Goal: Task Accomplishment & Management: Manage account settings

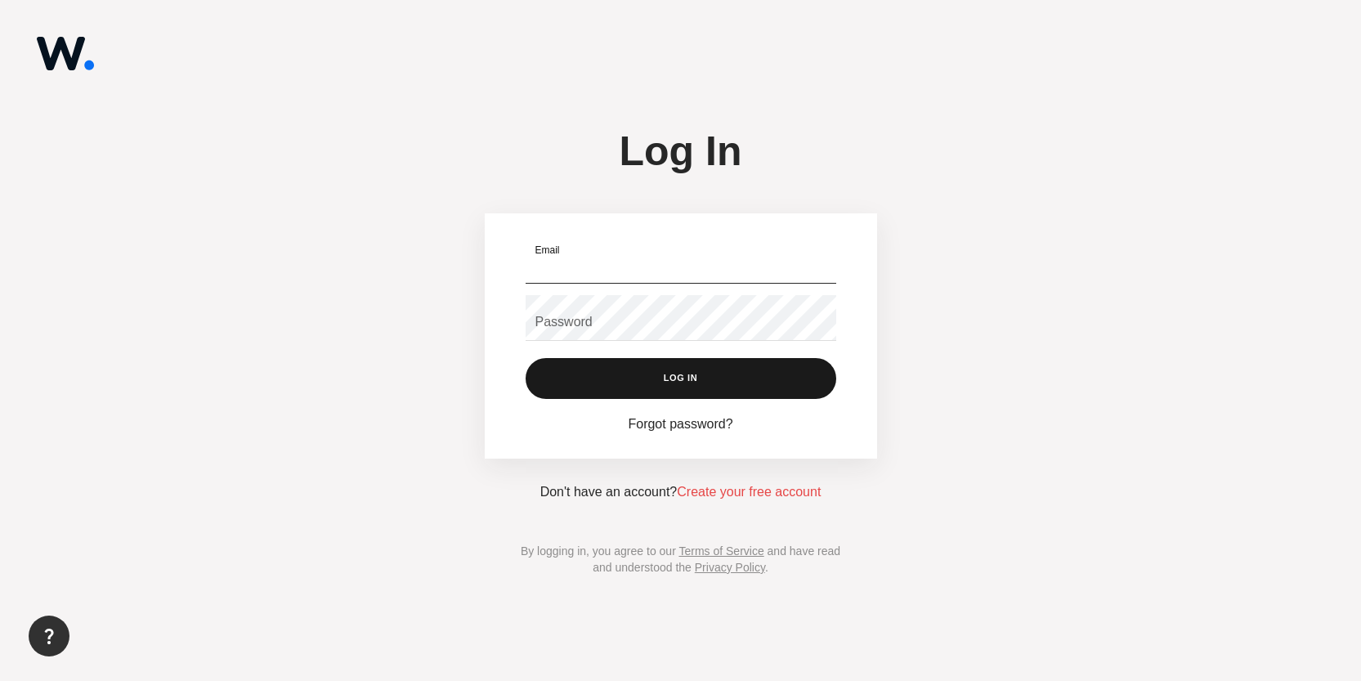
type input "mihai@webvu.com"
click at [680, 384] on button "Log In" at bounding box center [681, 378] width 311 height 41
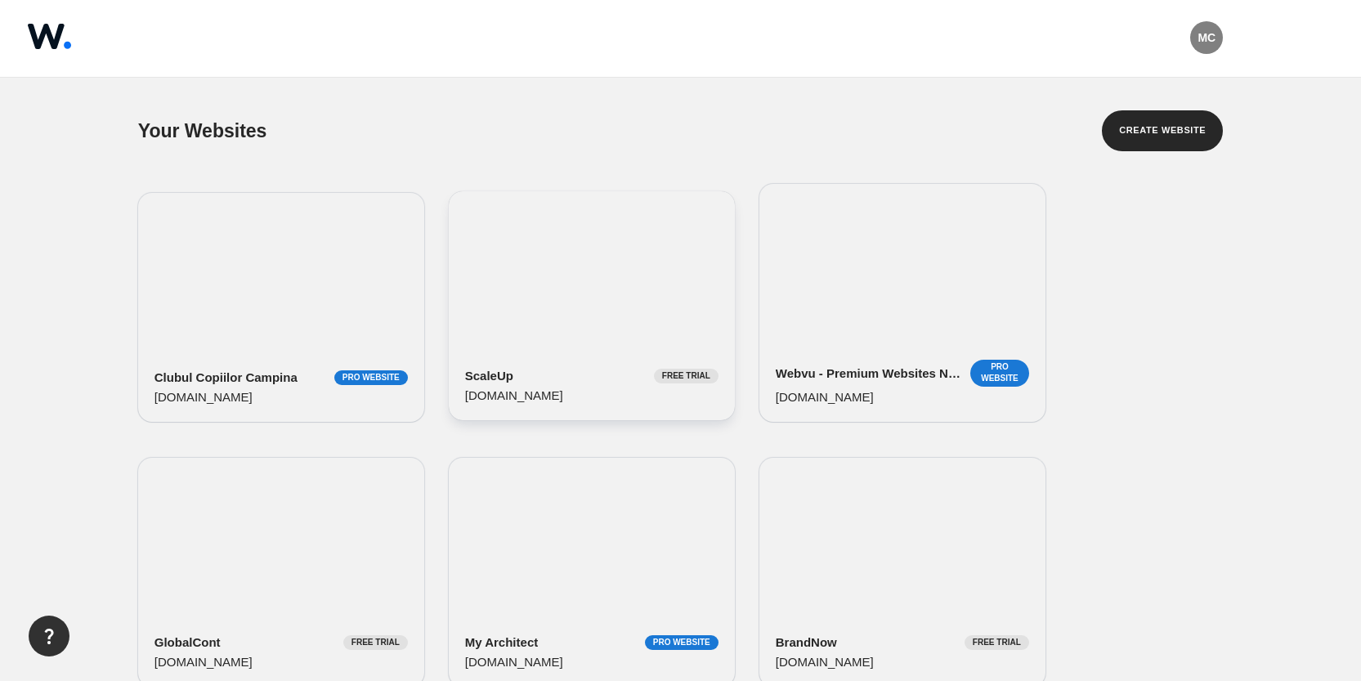
click at [572, 277] on div "ScaleUp Free Trial [DOMAIN_NAME]" at bounding box center [592, 305] width 286 height 229
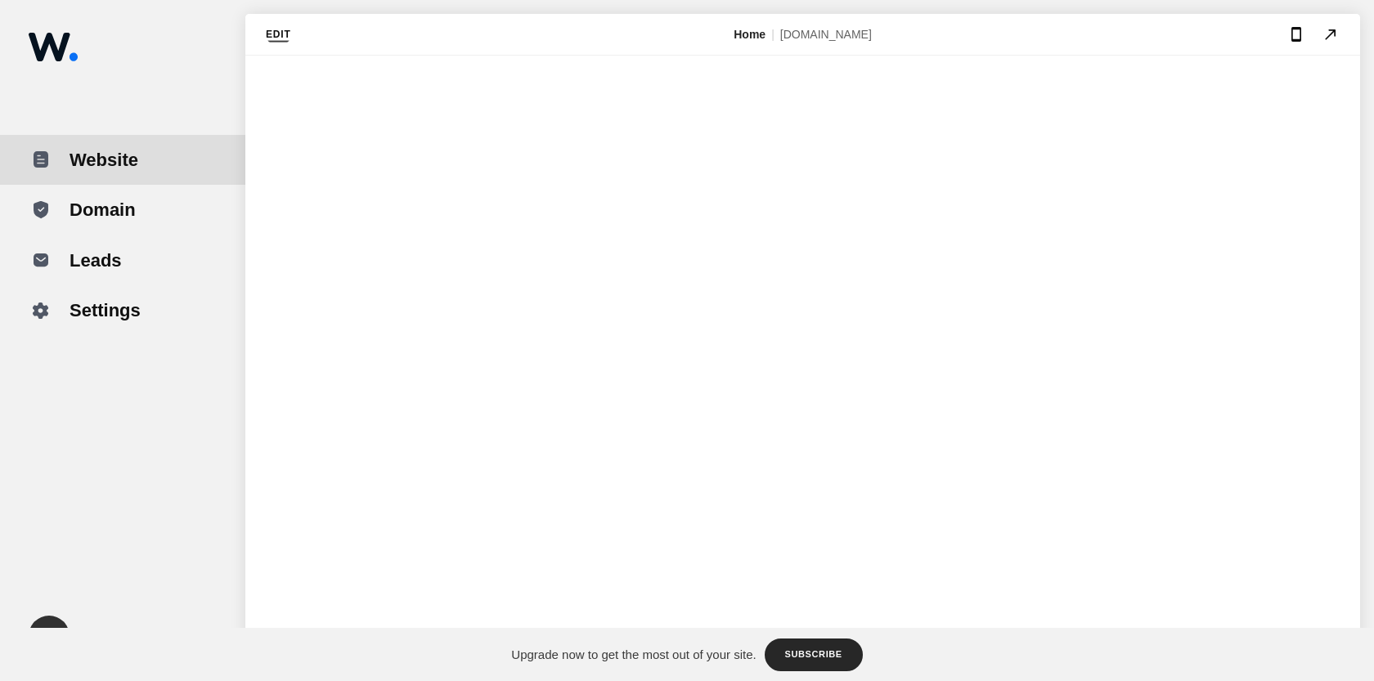
click at [280, 27] on button "Edit" at bounding box center [278, 35] width 25 height 20
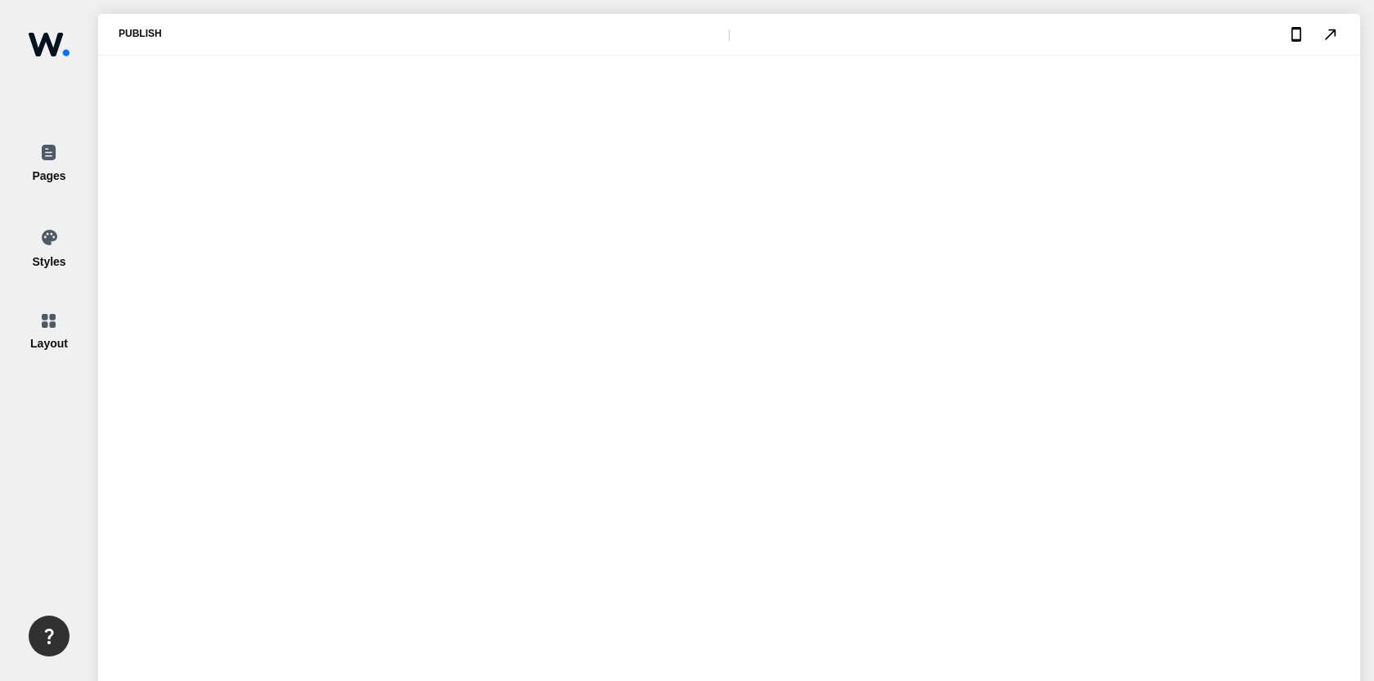
type input "3.2"
type input "0.2"
type input "0.6"
type input "0.2"
type input "1280"
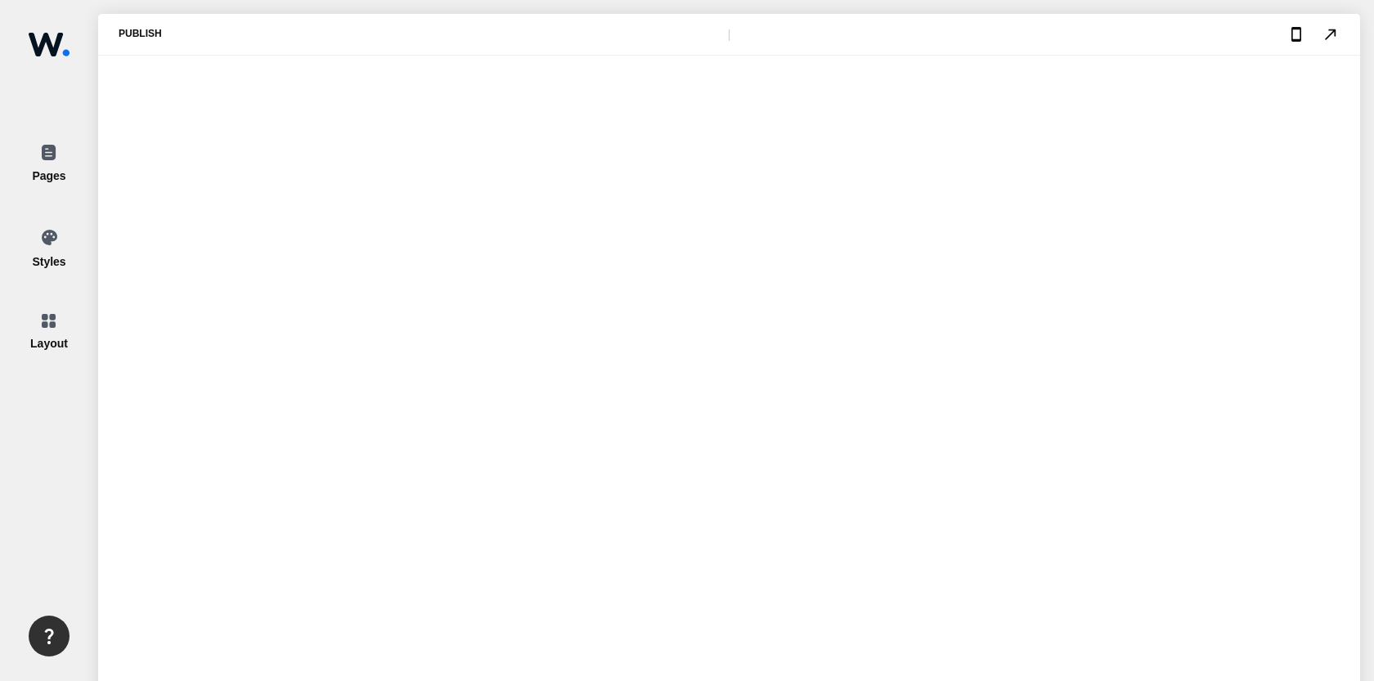
type input "4.2"
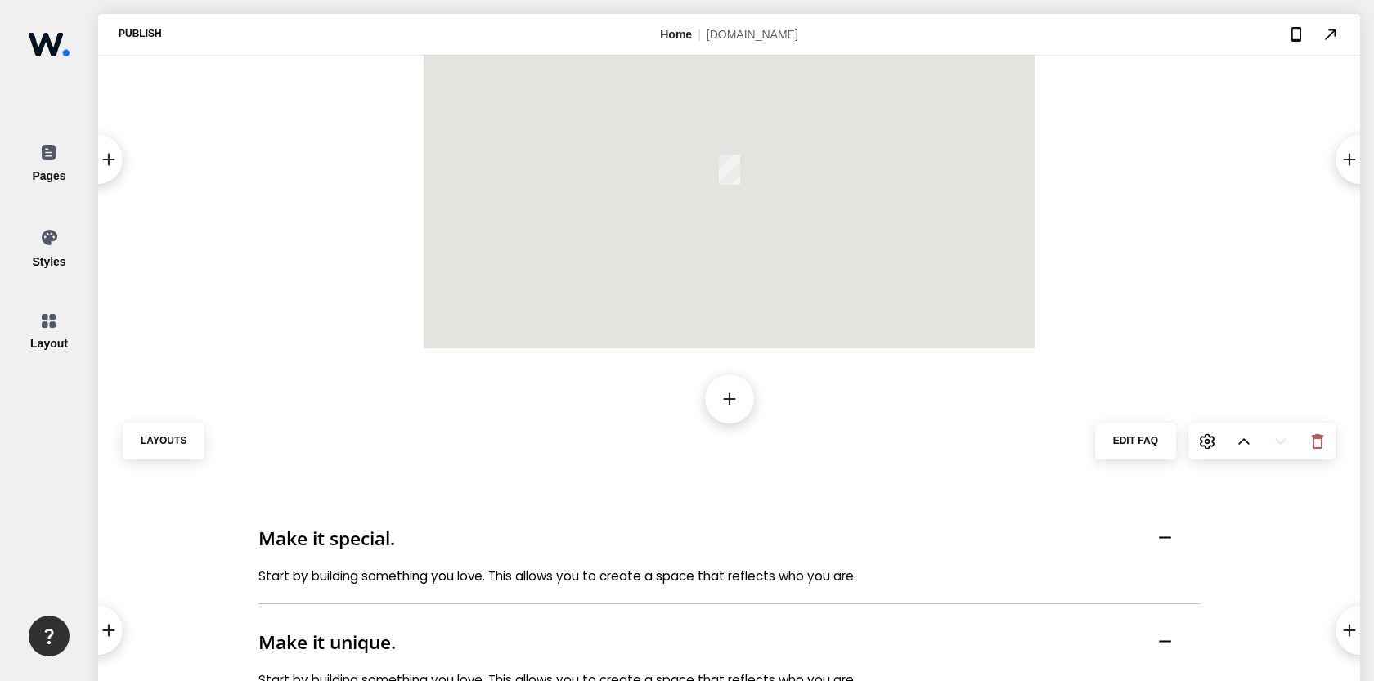
scroll to position [10168, 0]
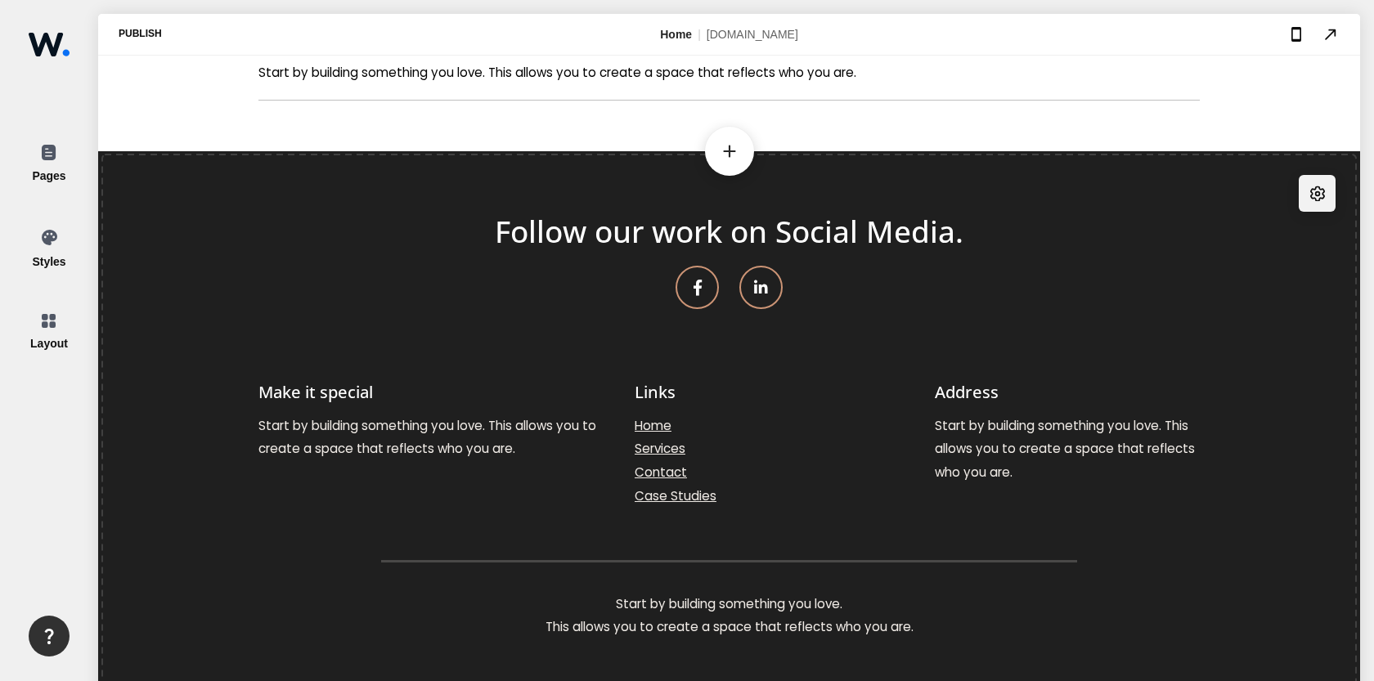
click at [1310, 186] on img at bounding box center [1317, 194] width 15 height 16
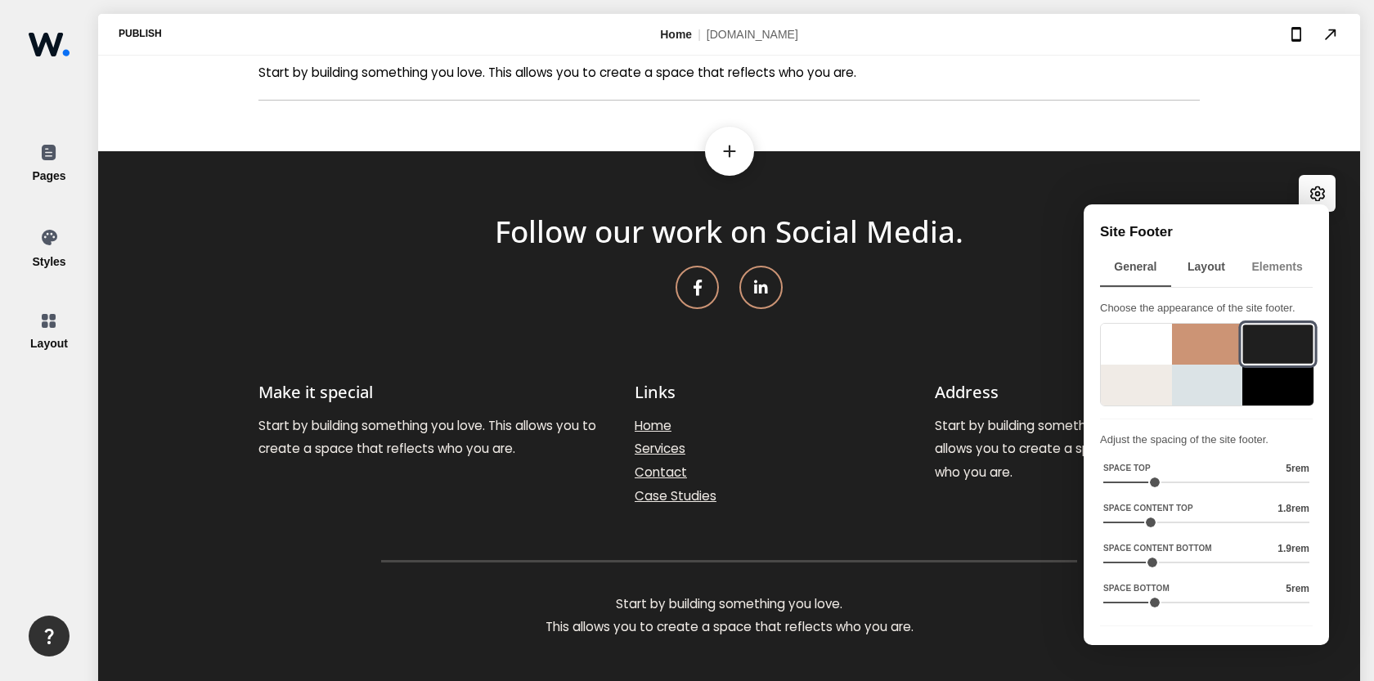
click at [1200, 272] on div "Layout" at bounding box center [1206, 267] width 71 height 38
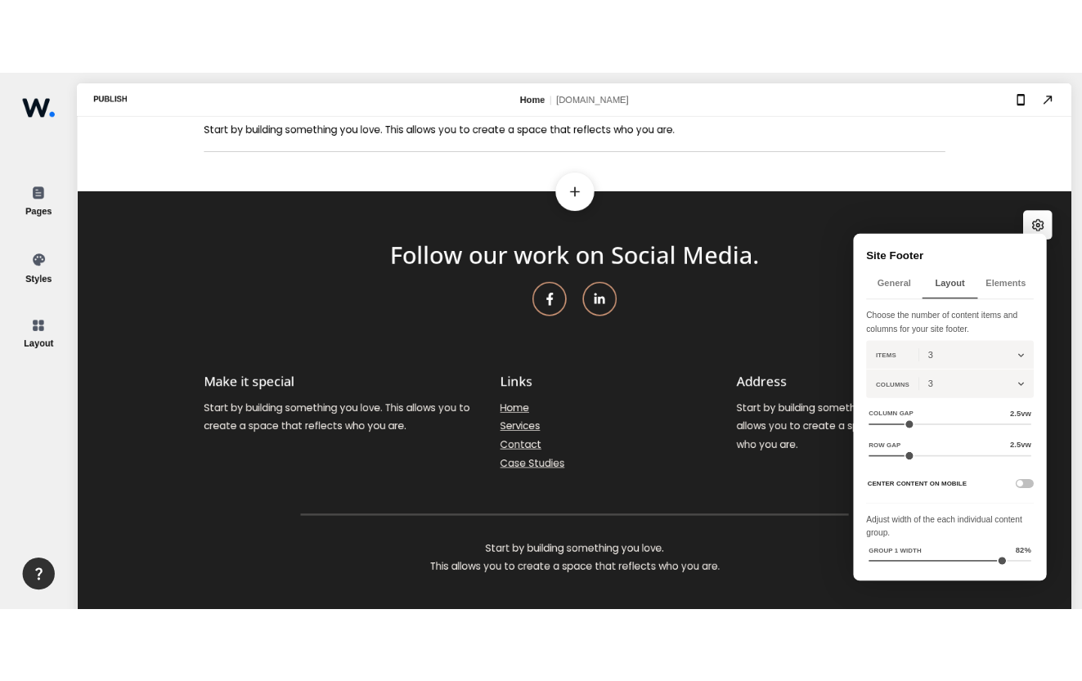
scroll to position [80, 0]
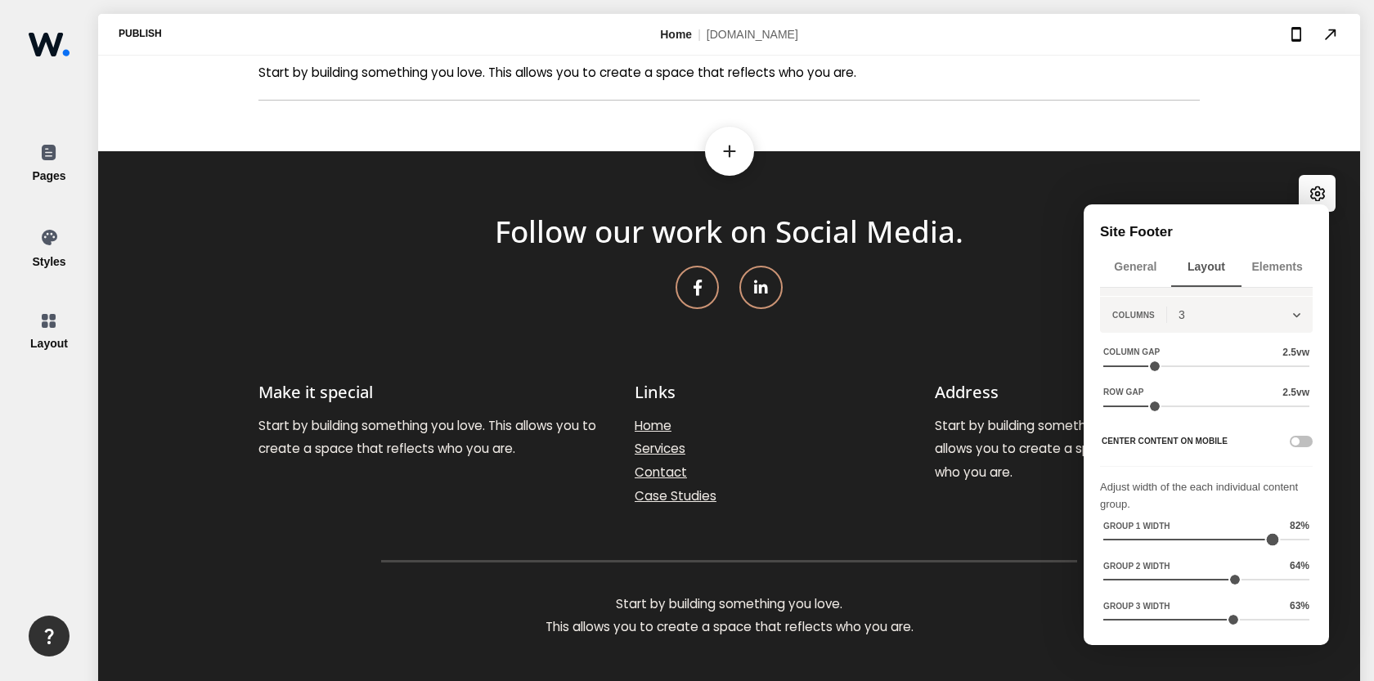
click at [1178, 539] on div at bounding box center [1206, 540] width 206 height 2
type input "100"
drag, startPoint x: 1213, startPoint y: 540, endPoint x: 1309, endPoint y: 541, distance: 96.5
click at [1309, 541] on div "Choose the number of content items and columns for your site footer. Items keyb…" at bounding box center [1210, 458] width 237 height 341
type input "100"
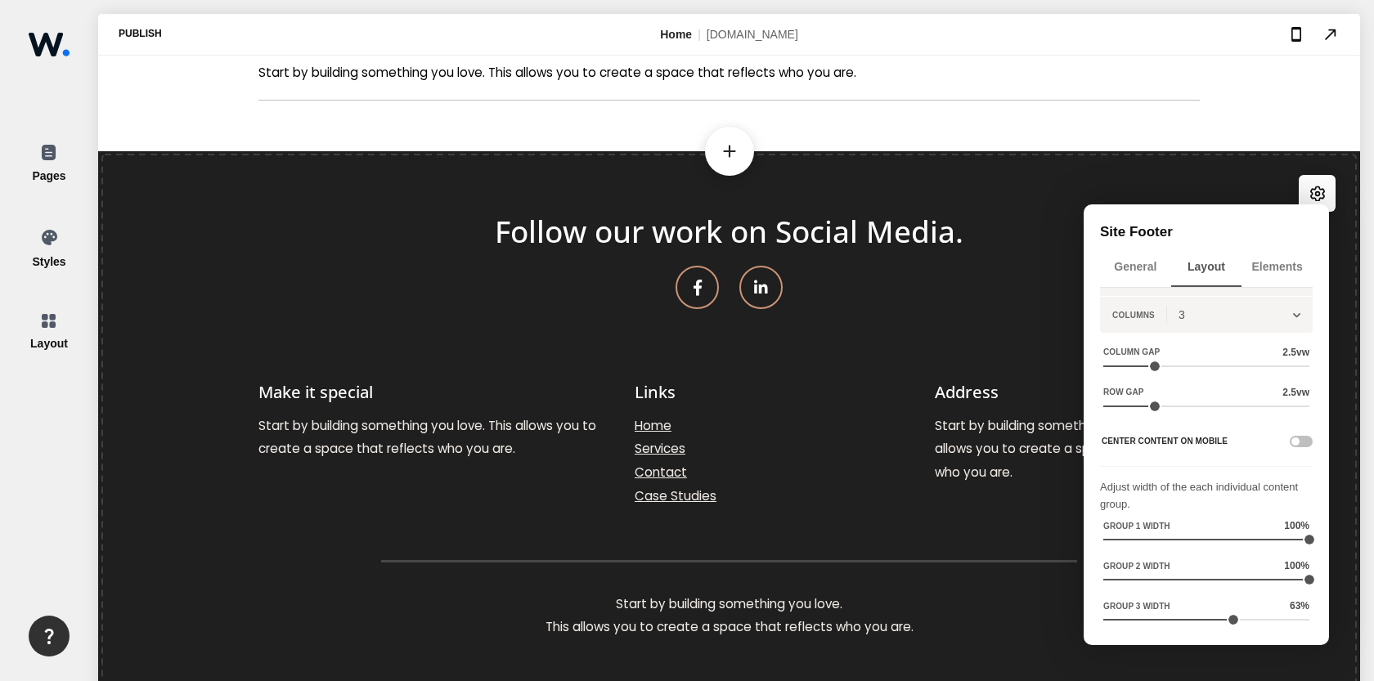
drag, startPoint x: 1325, startPoint y: 631, endPoint x: 1337, endPoint y: 580, distance: 52.8
type input "100"
drag, startPoint x: 1323, startPoint y: 673, endPoint x: 1332, endPoint y: 621, distance: 52.3
type input "50"
drag, startPoint x: 1298, startPoint y: 539, endPoint x: 1200, endPoint y: 537, distance: 98.1
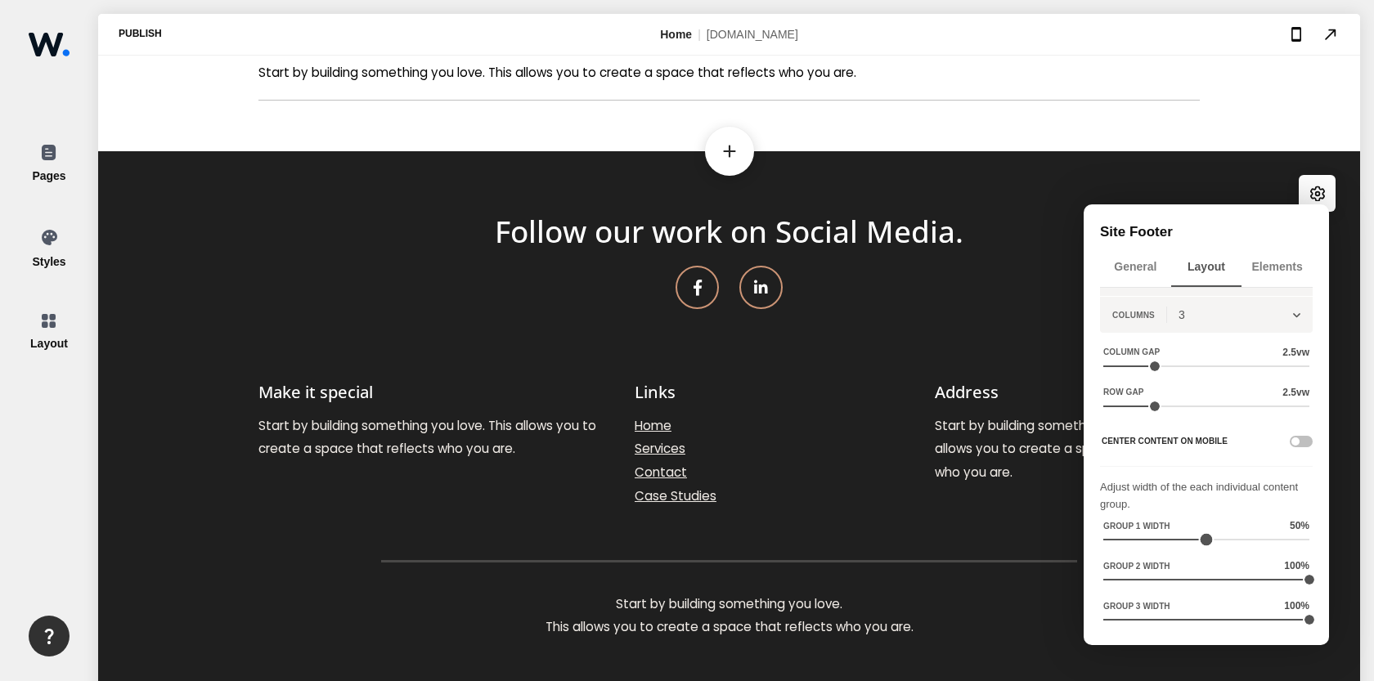
click at [1200, 537] on div at bounding box center [1207, 540] width 16 height 16
type input "51"
drag, startPoint x: 1294, startPoint y: 618, endPoint x: 1201, endPoint y: 613, distance: 93.3
click at [1201, 613] on div at bounding box center [1208, 620] width 16 height 16
drag, startPoint x: 1296, startPoint y: 579, endPoint x: 1190, endPoint y: 576, distance: 106.3
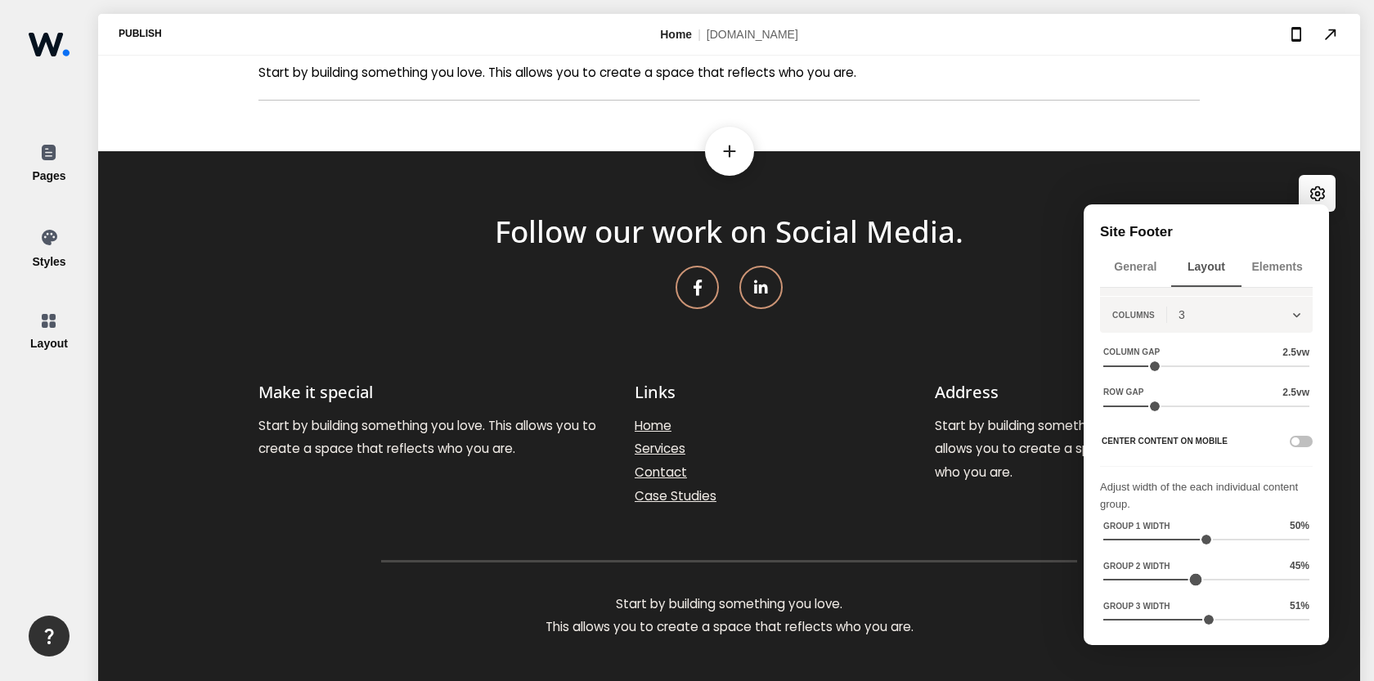
click at [1190, 576] on div at bounding box center [1196, 580] width 16 height 16
type input "25"
drag, startPoint x: 1189, startPoint y: 581, endPoint x: 1152, endPoint y: 580, distance: 36.8
click at [1152, 580] on div at bounding box center [1155, 580] width 16 height 16
type input "25"
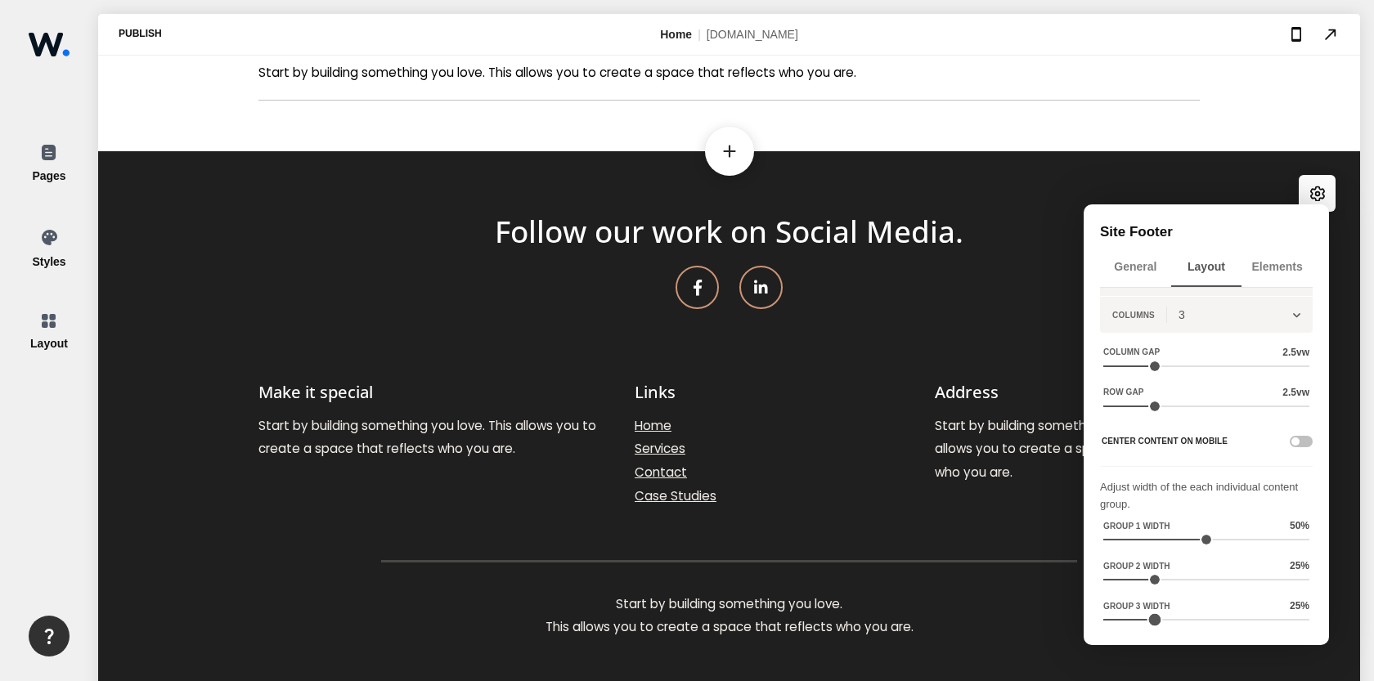
drag, startPoint x: 1200, startPoint y: 616, endPoint x: 1152, endPoint y: 616, distance: 47.4
click at [1152, 616] on div at bounding box center [1155, 620] width 16 height 16
click at [904, 515] on footer "Follow our work on Social Media. Make it special Start by building something yo…" at bounding box center [729, 426] width 1262 height 552
